Goal: Task Accomplishment & Management: Use online tool/utility

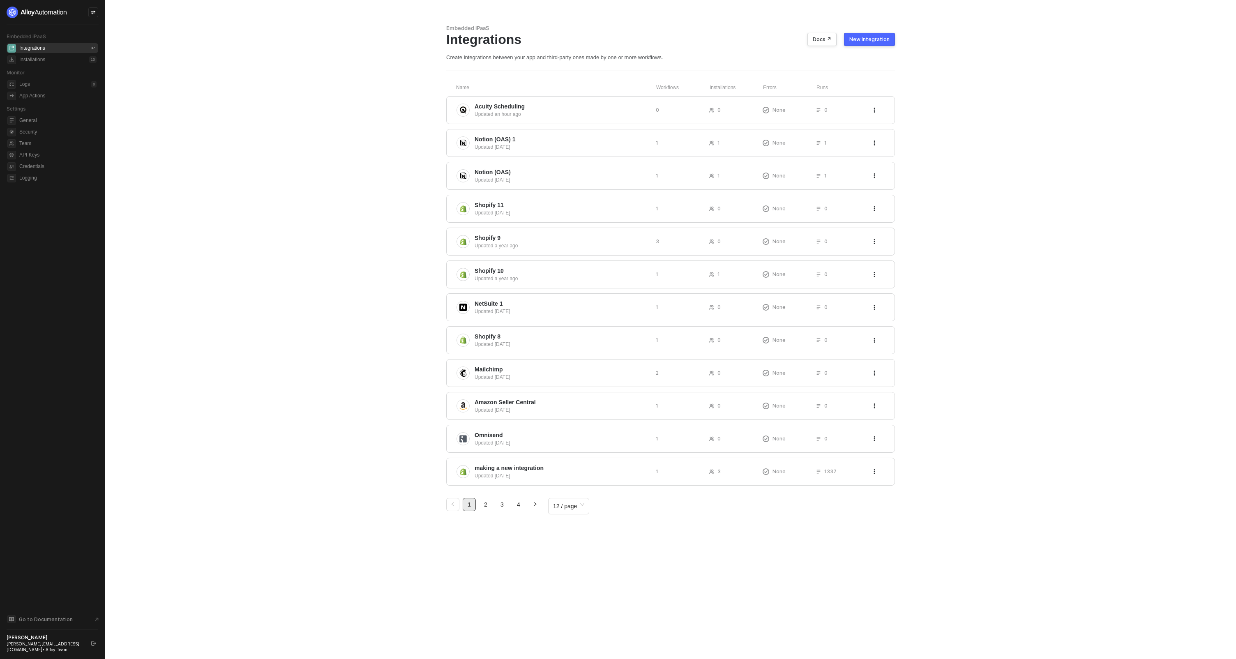
click at [874, 36] on button "New Integration" at bounding box center [869, 39] width 51 height 13
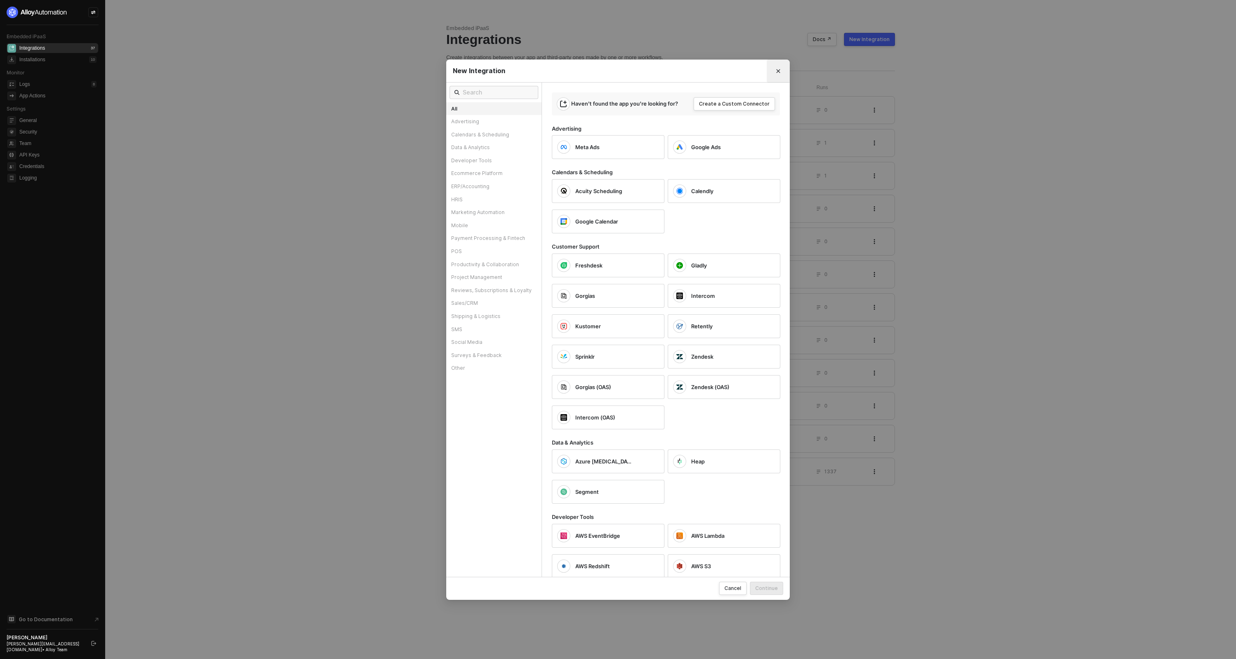
click at [778, 72] on icon "Close" at bounding box center [779, 71] width 4 height 4
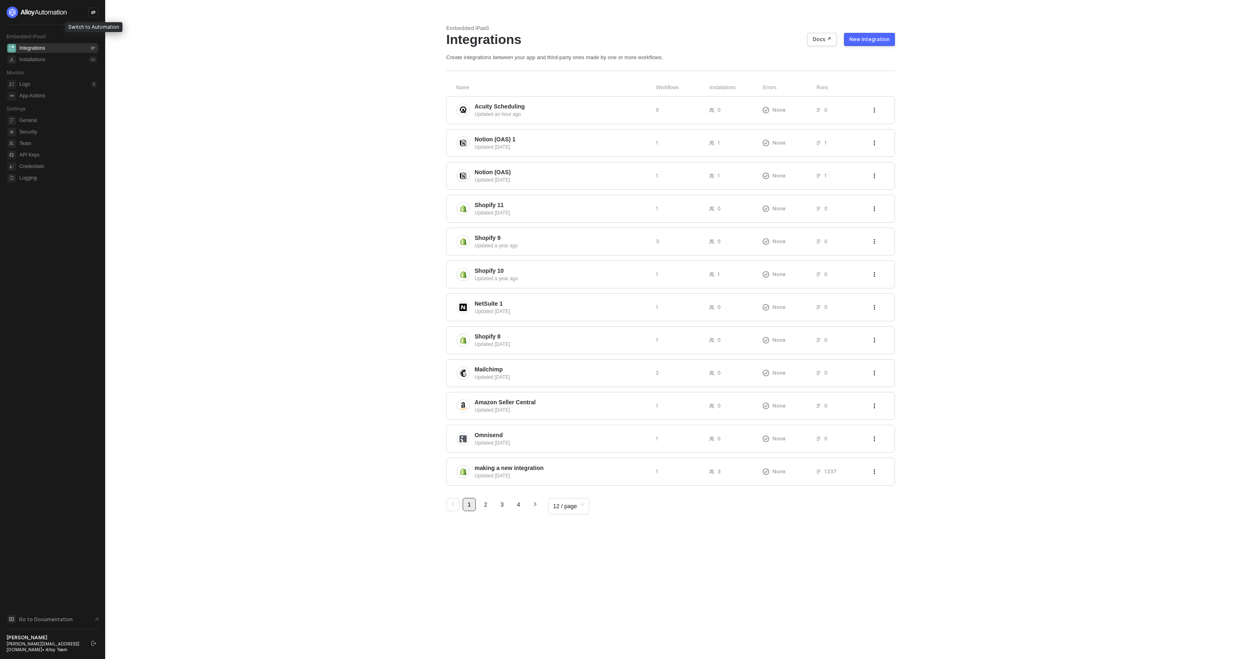
click at [95, 14] on icon "icon-swap" at bounding box center [93, 12] width 5 height 5
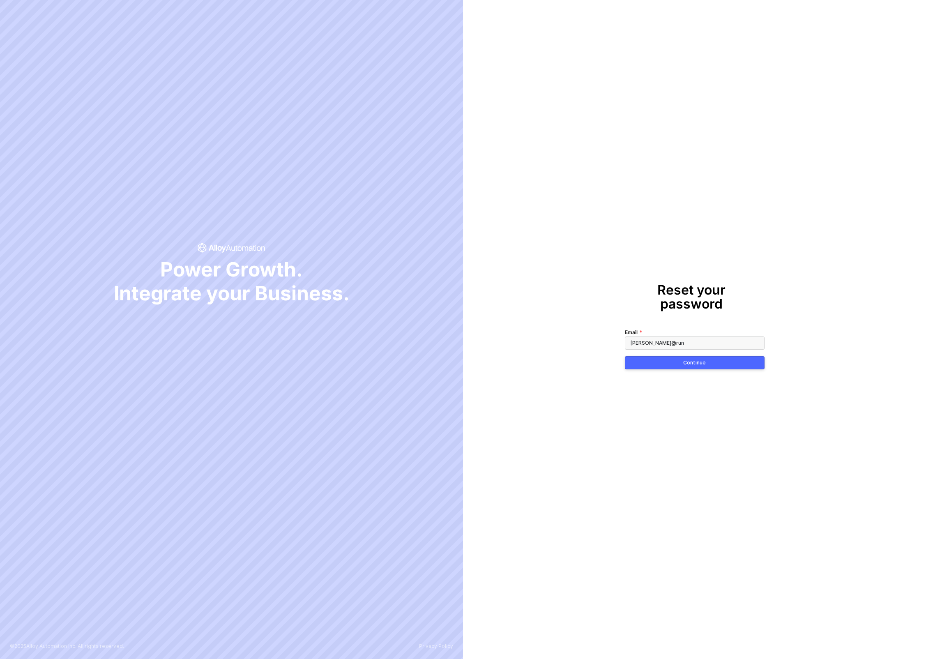
type input "[PERSON_NAME][EMAIL_ADDRESS][DOMAIN_NAME]"
click at [702, 360] on div "Continue" at bounding box center [694, 363] width 23 height 7
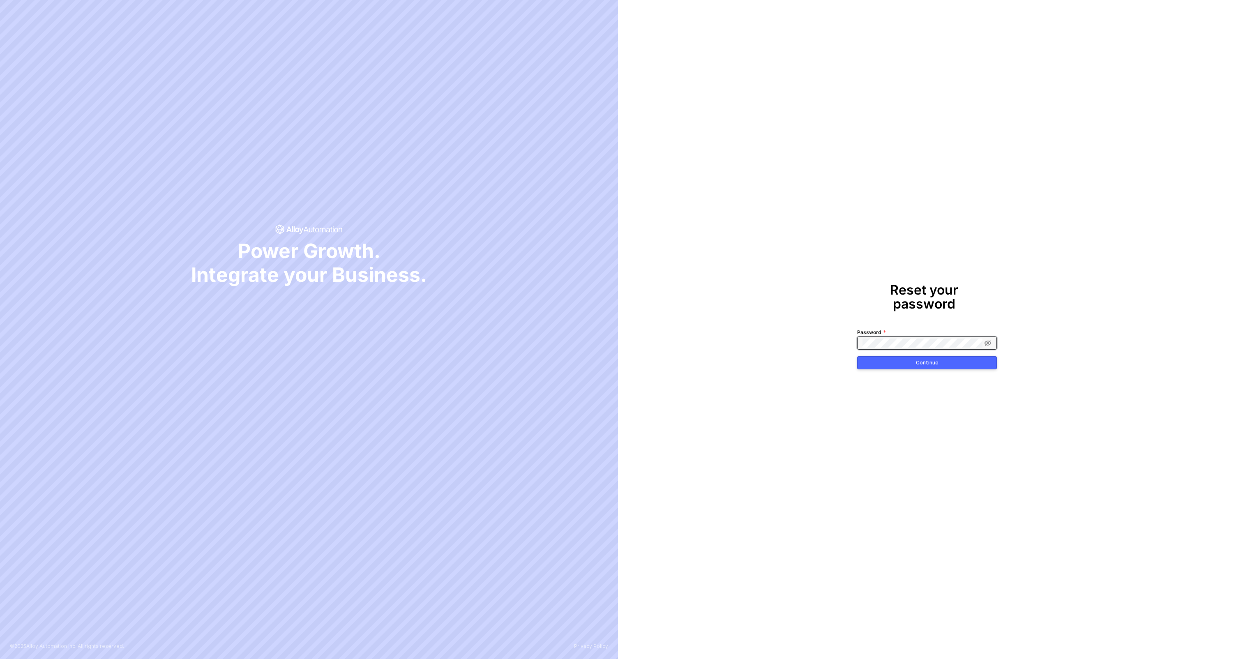
click at [964, 286] on div "Reset your password Password Continue" at bounding box center [927, 329] width 618 height 659
click at [1008, 234] on div "Reset your password Password Continue" at bounding box center [927, 329] width 618 height 659
drag, startPoint x: 868, startPoint y: 347, endPoint x: 871, endPoint y: 340, distance: 7.5
click at [869, 346] on form "Password Continue" at bounding box center [927, 349] width 140 height 42
click at [883, 356] on button "Continue" at bounding box center [927, 362] width 140 height 13
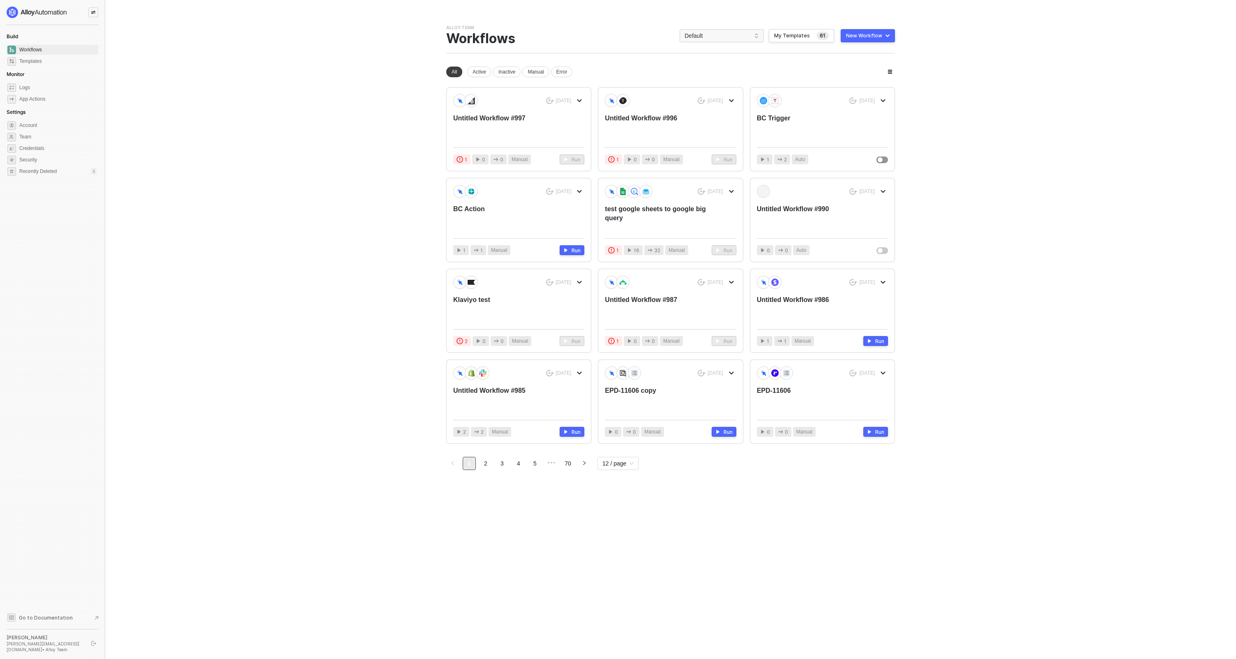
click at [87, 13] on div at bounding box center [53, 13] width 92 height 12
click at [92, 13] on icon "icon-swap" at bounding box center [93, 13] width 5 height 4
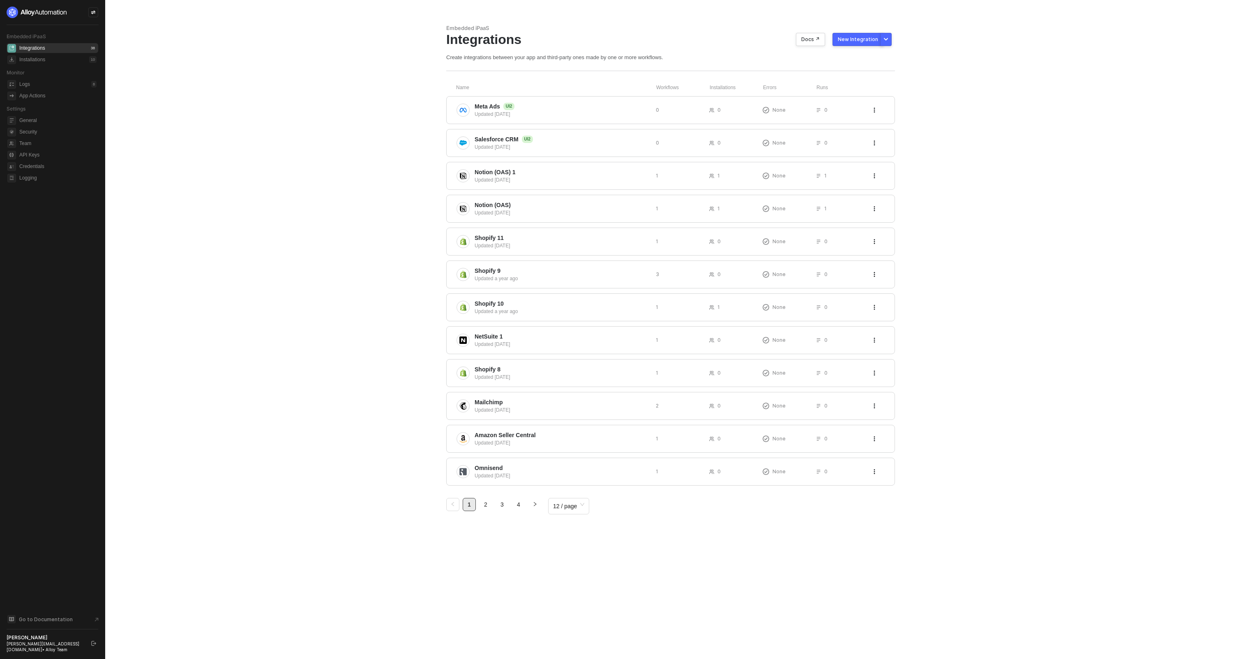
click at [222, 57] on main "Embedded iPaaS Integrations Docs ↗ New Integration Create integrations between …" at bounding box center [618, 329] width 1236 height 659
click at [543, 172] on span "Notion (OAS) 1" at bounding box center [562, 172] width 175 height 8
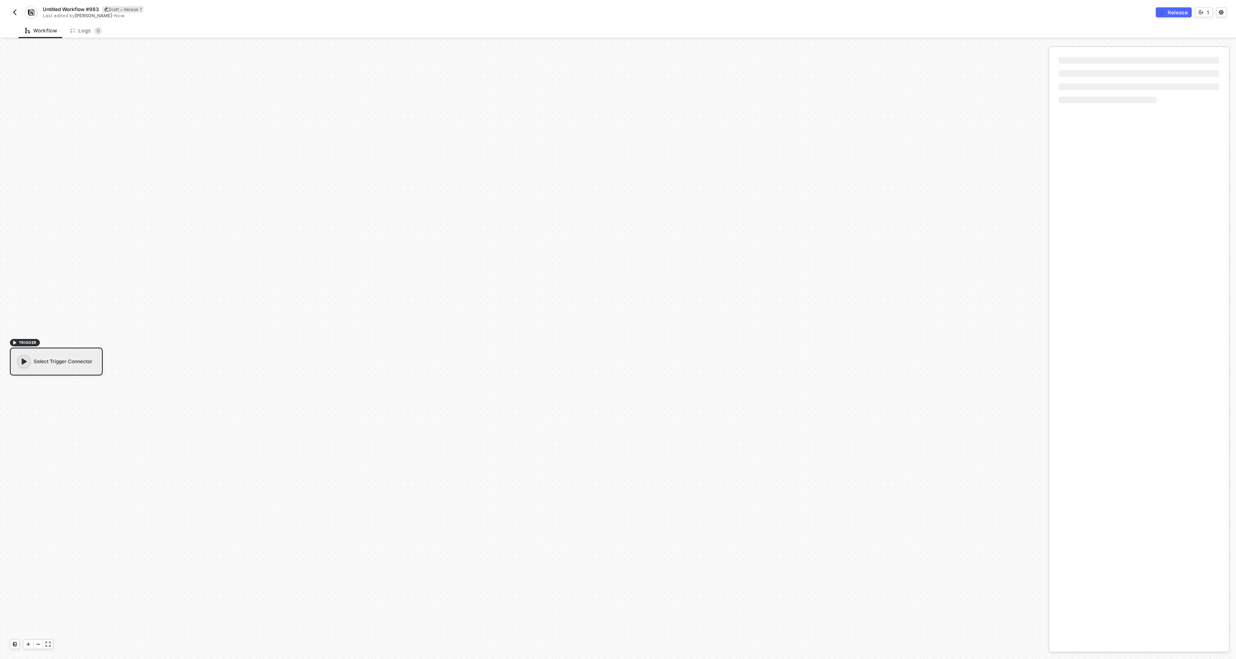
scroll to position [15, 0]
